Goal: Register for event/course

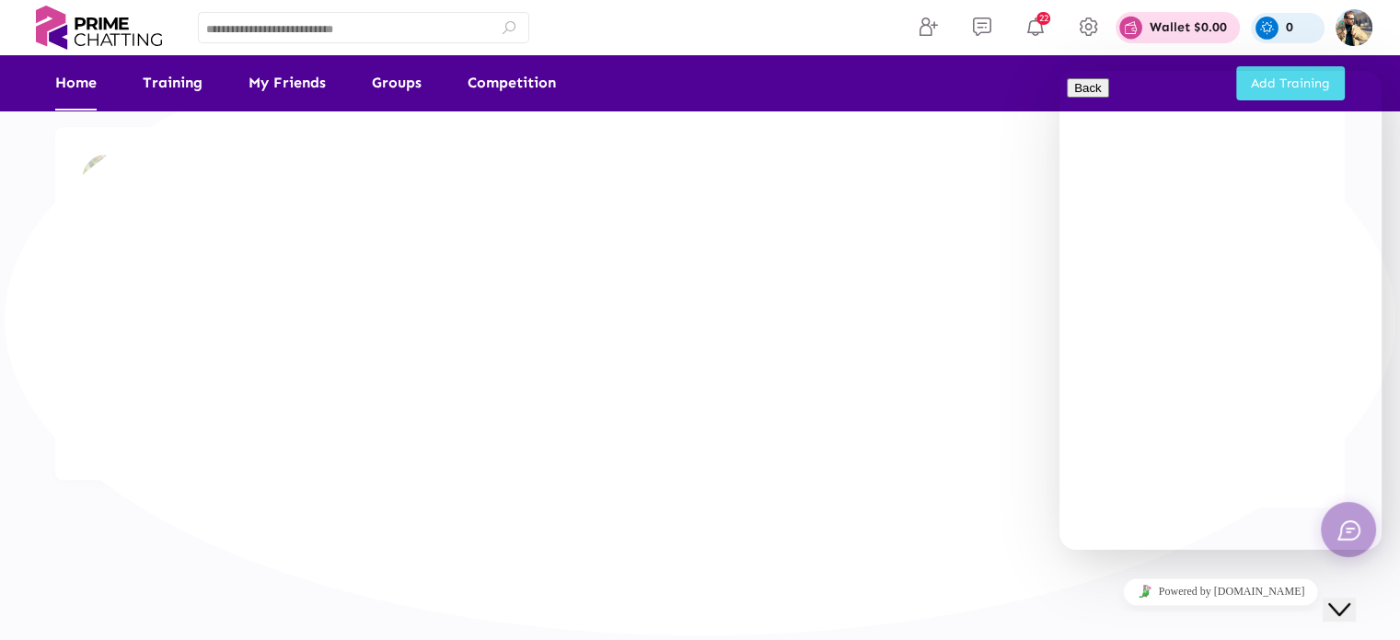
click at [1356, 597] on button "Close Chat This icon closes the chat window." at bounding box center [1339, 609] width 33 height 24
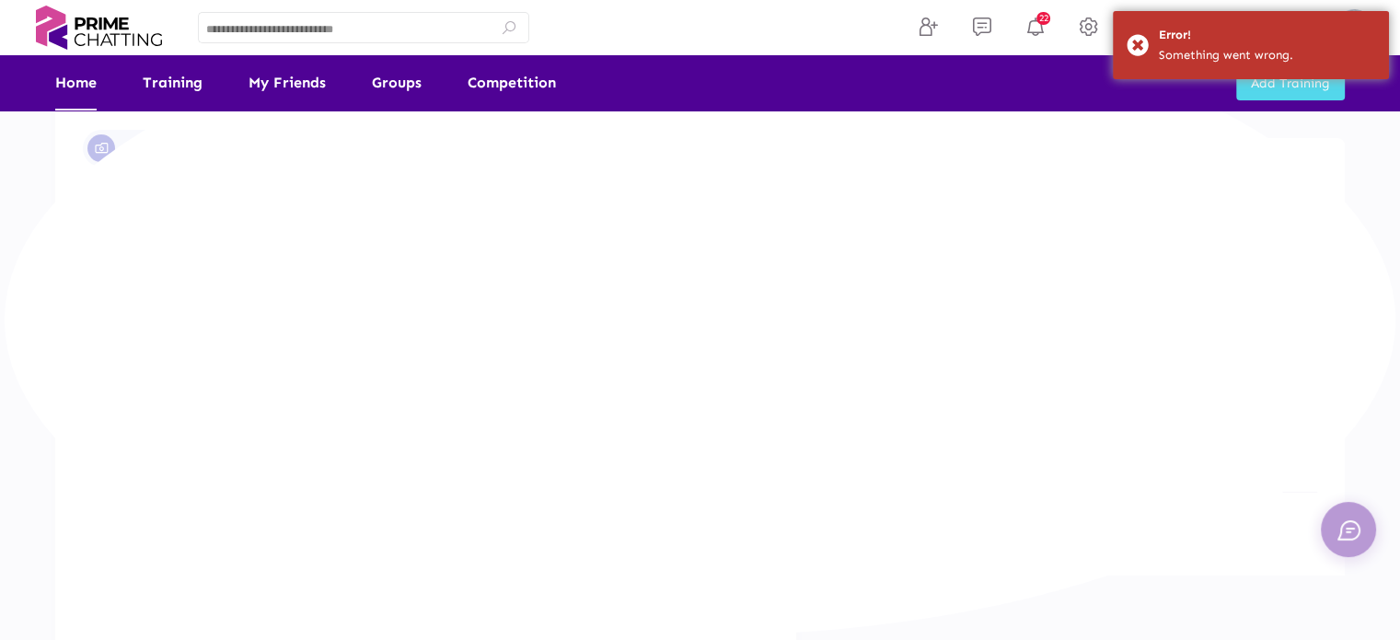
scroll to position [276, 0]
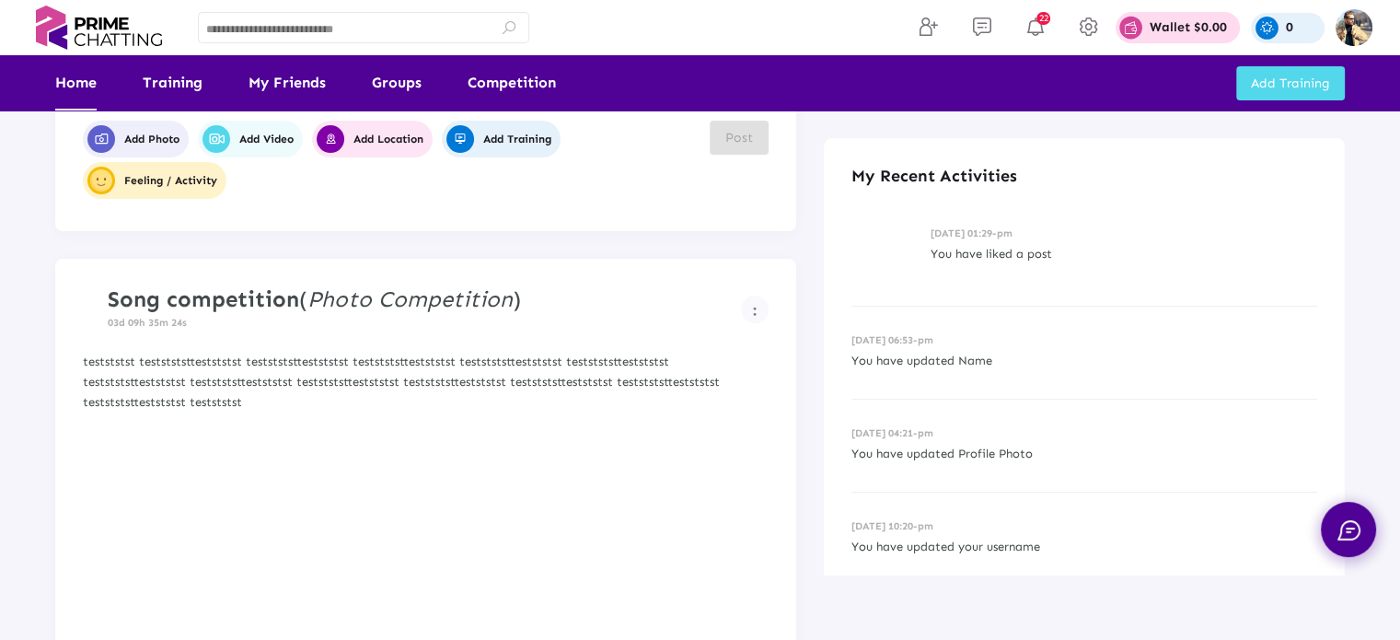
scroll to position [276, 0]
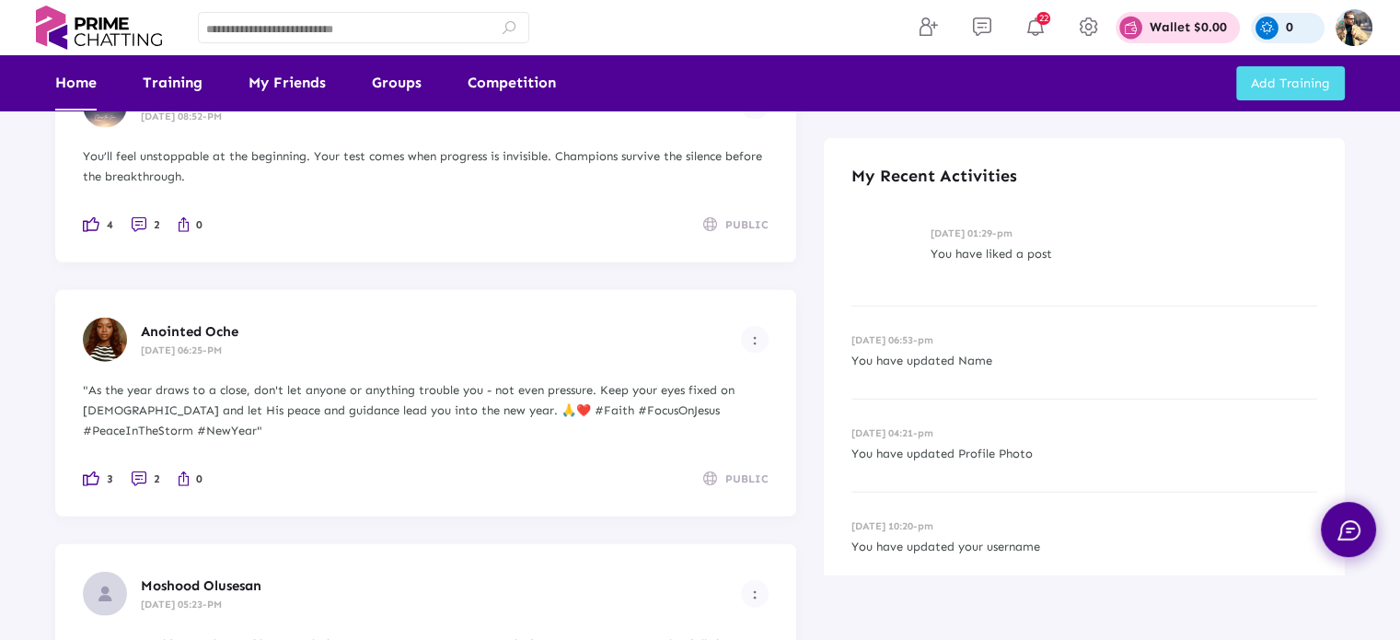
scroll to position [11860, 0]
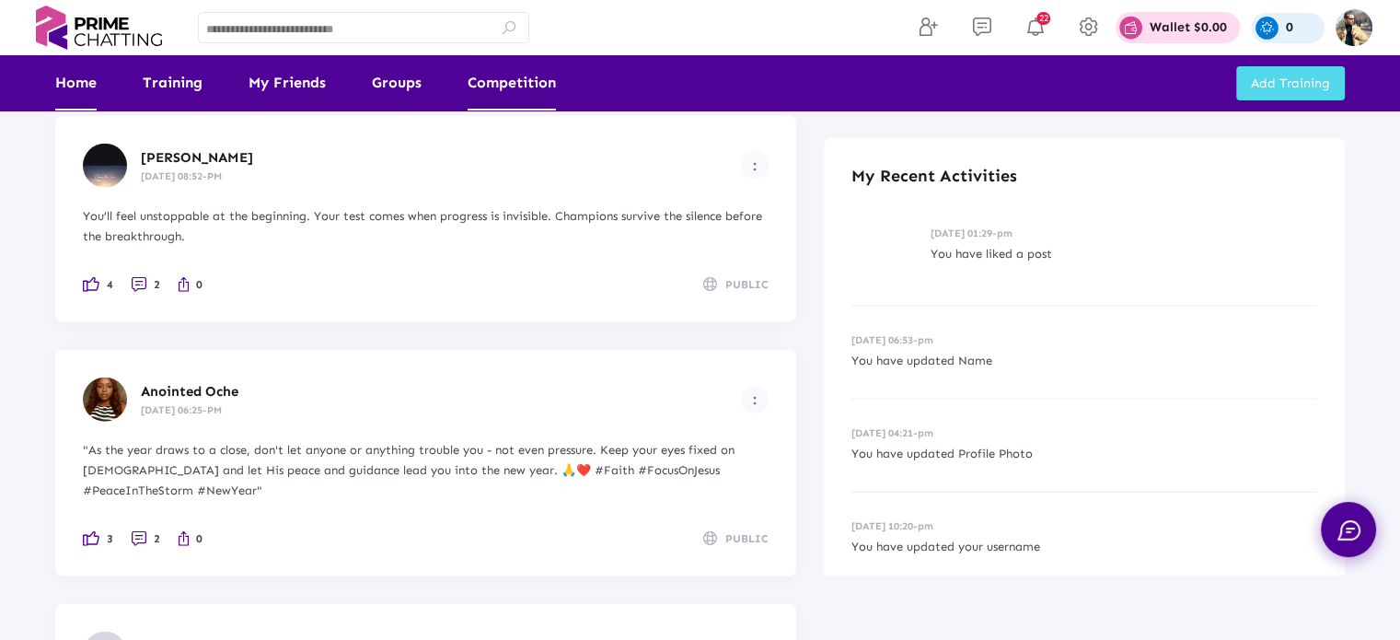
click at [511, 89] on link "Competition" at bounding box center [512, 82] width 88 height 55
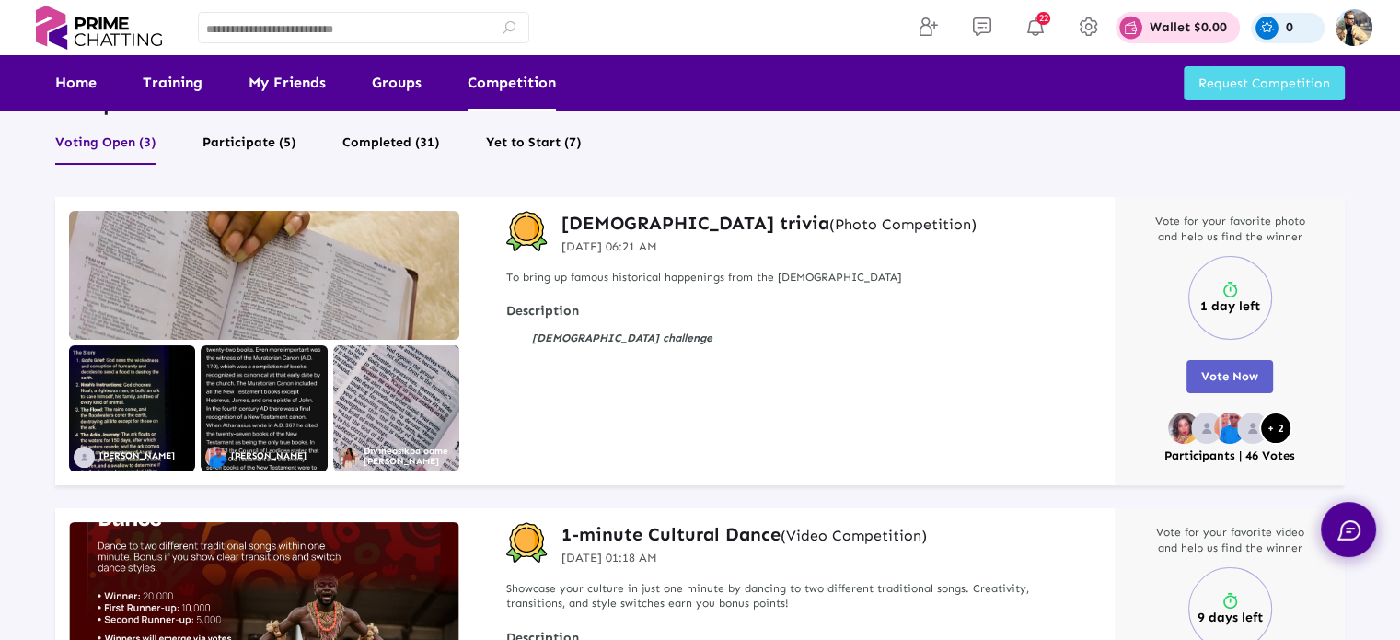
scroll to position [92, 0]
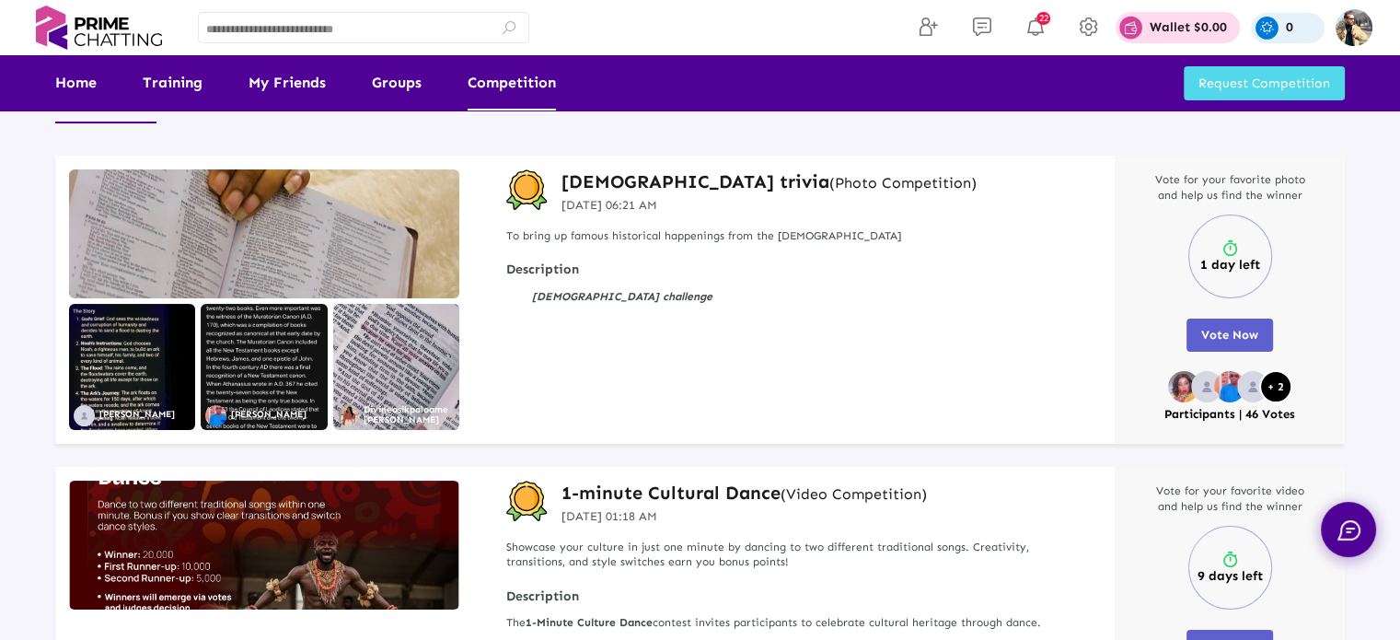
click at [319, 243] on img at bounding box center [264, 233] width 390 height 129
click at [618, 184] on h3 "Christianity trivia (Photo Competition)" at bounding box center [768, 181] width 415 height 24
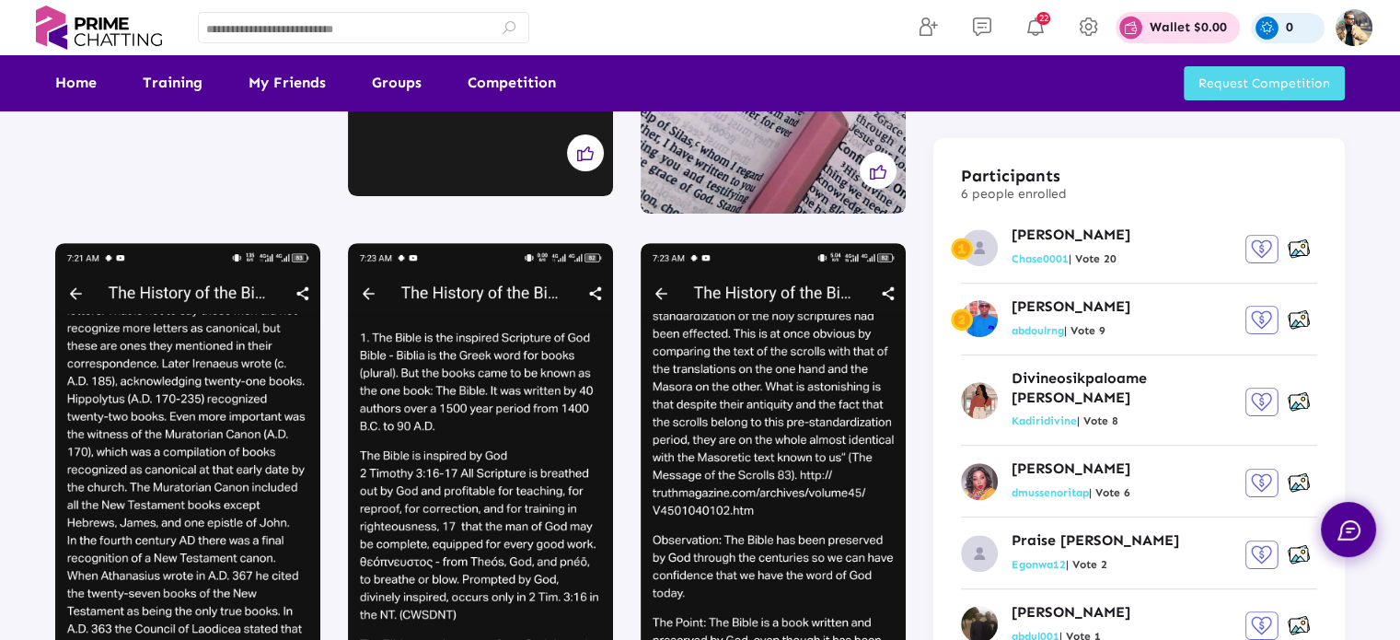
scroll to position [368, 0]
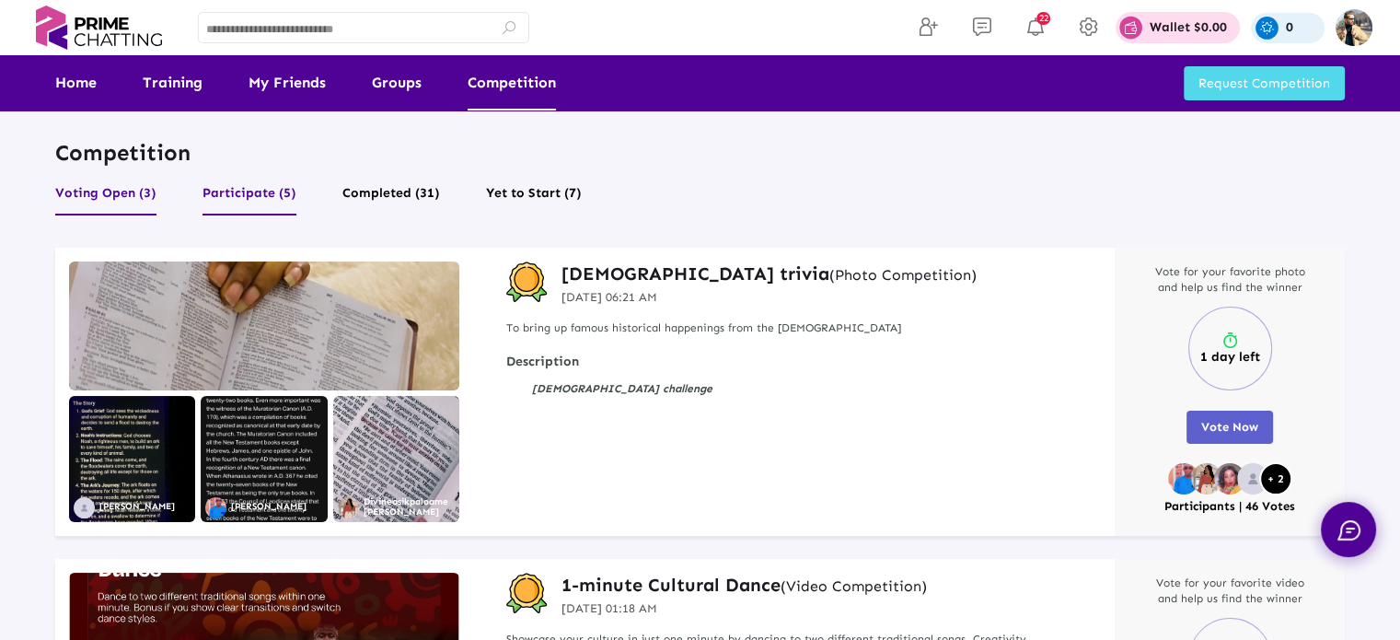
click at [237, 197] on button "Participate (5)" at bounding box center [249, 197] width 94 height 35
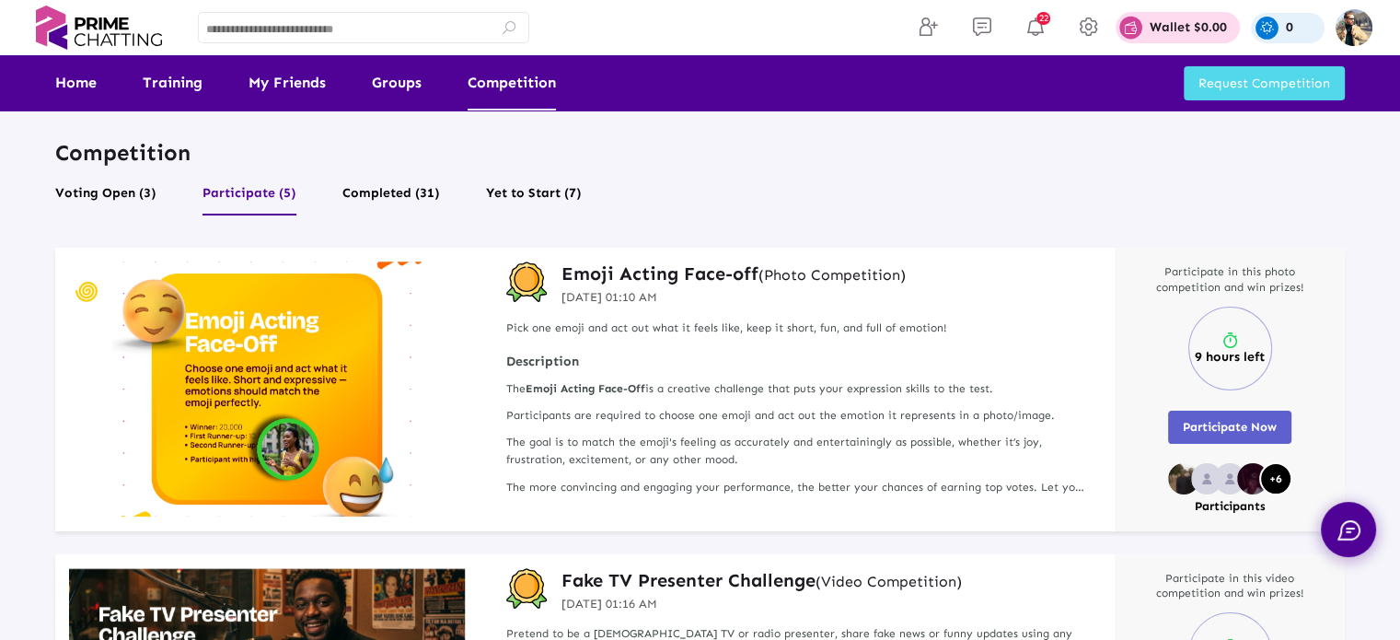
click at [637, 274] on h3 "Emoji Acting Face-off (Photo Competition)" at bounding box center [733, 273] width 344 height 24
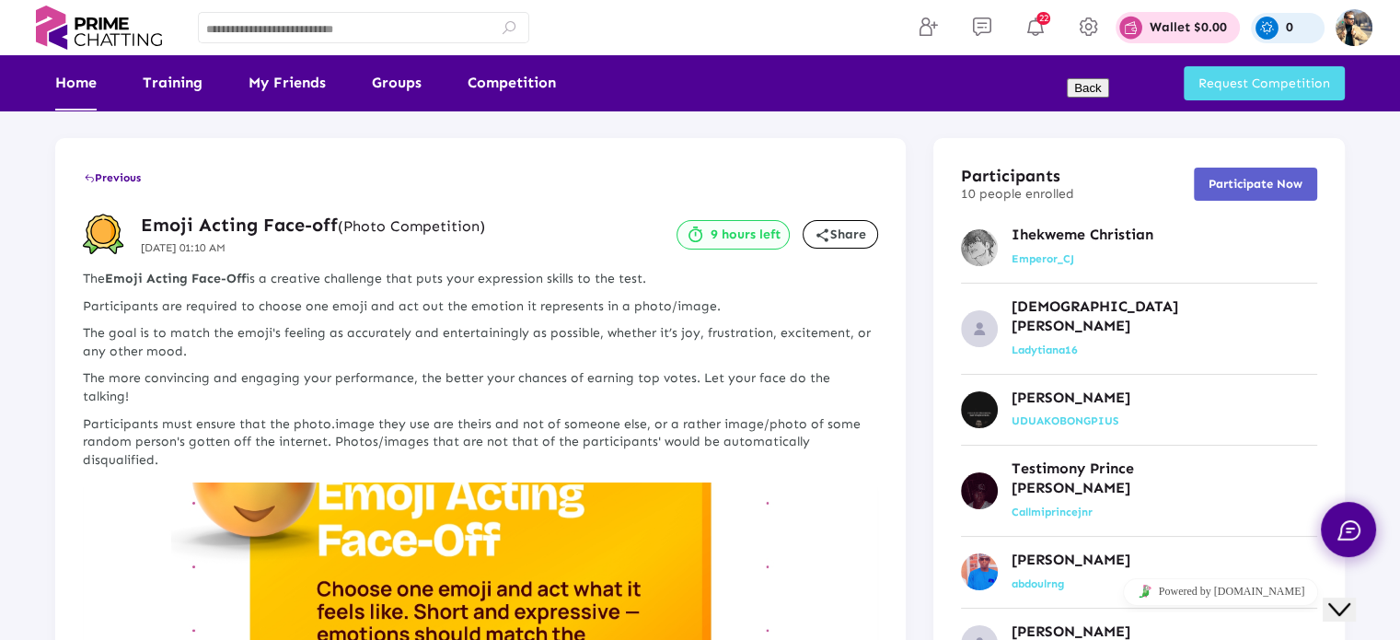
click at [89, 87] on link "Home" at bounding box center [75, 82] width 41 height 55
